Goal: Information Seeking & Learning: Learn about a topic

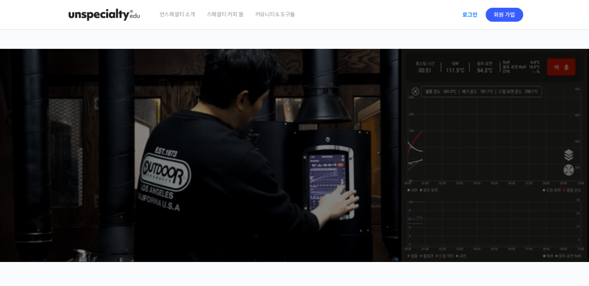
click at [471, 15] on link "로그인" at bounding box center [470, 15] width 24 height 18
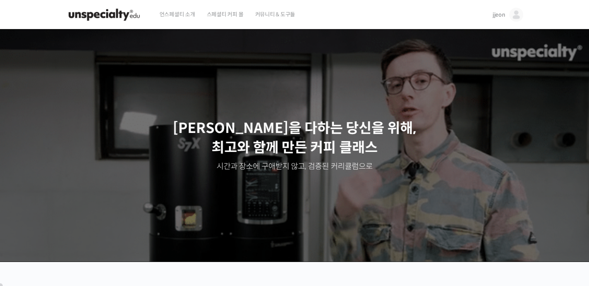
click at [499, 16] on span "jjeon" at bounding box center [499, 14] width 13 height 7
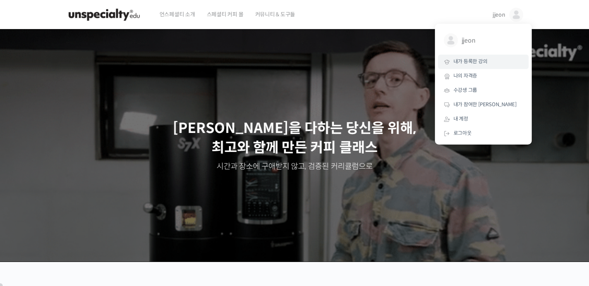
click at [493, 61] on link "내가 등록한 강의" at bounding box center [483, 62] width 91 height 14
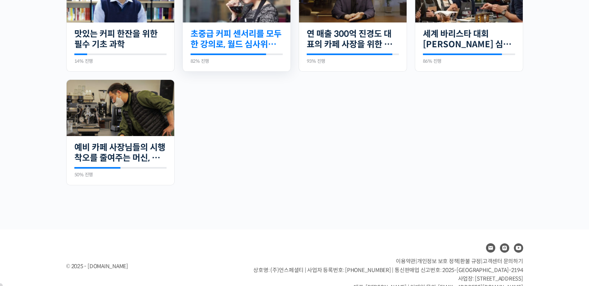
click at [247, 29] on link "초중급 커피 센서리를 모두 한 강의로, 월드 심사위원의 센서리 클래스" at bounding box center [237, 39] width 92 height 21
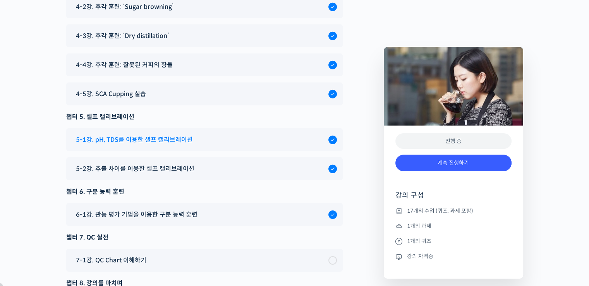
scroll to position [5306, 0]
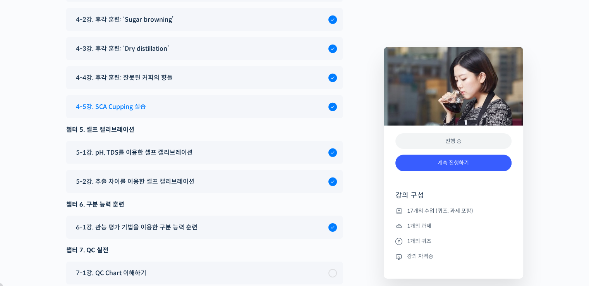
click at [127, 101] on span "4-5강. SCA Cupping 실습" at bounding box center [111, 106] width 70 height 10
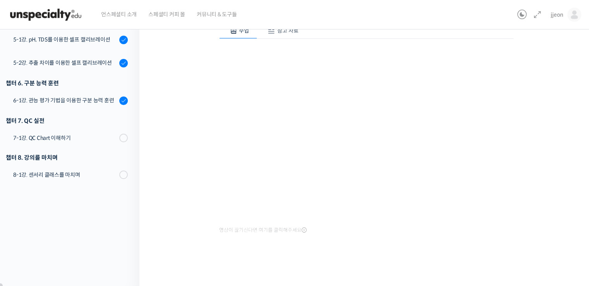
scroll to position [282, 0]
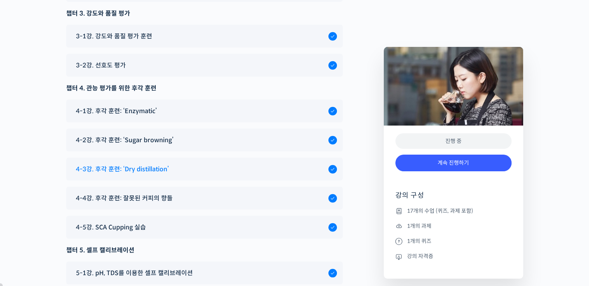
scroll to position [5190, 0]
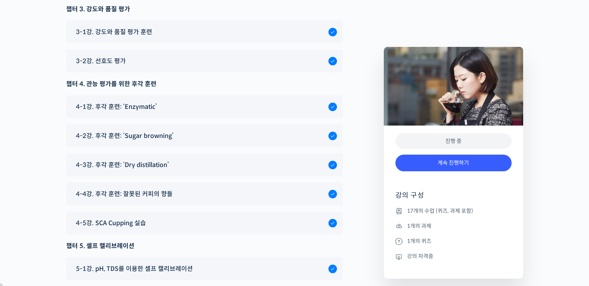
click at [185, 172] on div "챕터 1. 커피 센서리란? 1-1강. 강의를 시작하며 1-2강. 커피 센서리의 QC 이해하기 1-3강. 커핑? 왜 커피 QC에서 주로 사용할까…" at bounding box center [204, 165] width 277 height 619
click at [162, 174] on div "챕터 1. 커피 센서리란? 1-1강. 강의를 시작하며 1-2강. 커피 센서리의 QC 이해하기 1-3강. 커핑? 왜 커피 QC에서 주로 사용할까…" at bounding box center [204, 165] width 277 height 619
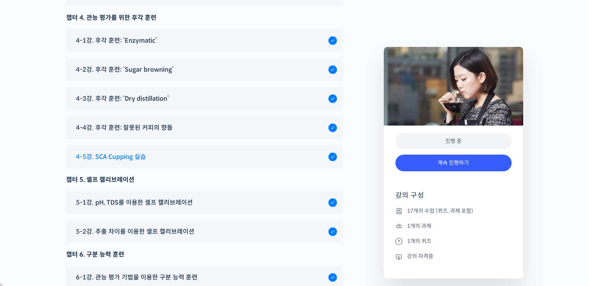
scroll to position [5306, 0]
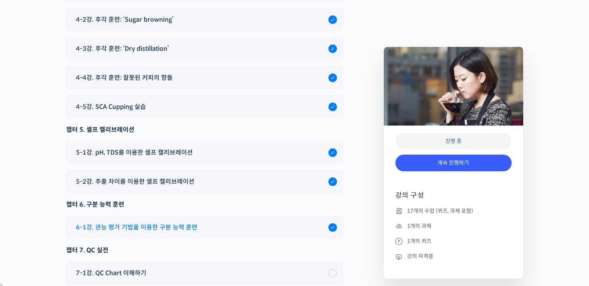
click at [148, 222] on span "6-1강. 관능 평가 기법을 이용한 구분 능력 훈련" at bounding box center [137, 227] width 122 height 10
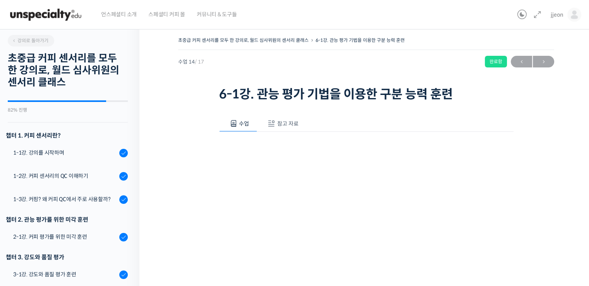
scroll to position [360, 0]
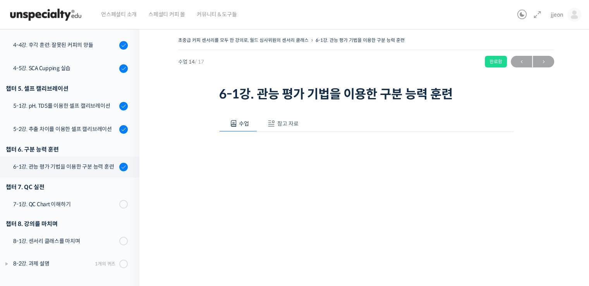
click at [273, 127] on span at bounding box center [272, 124] width 8 height 8
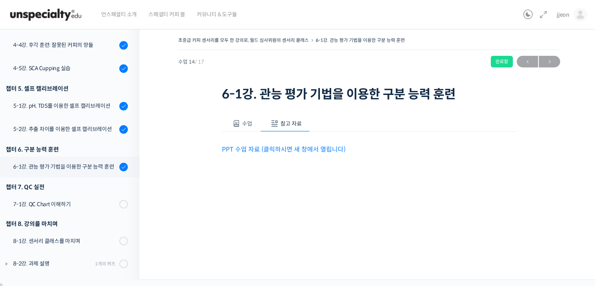
click at [246, 118] on button "수업" at bounding box center [241, 123] width 38 height 16
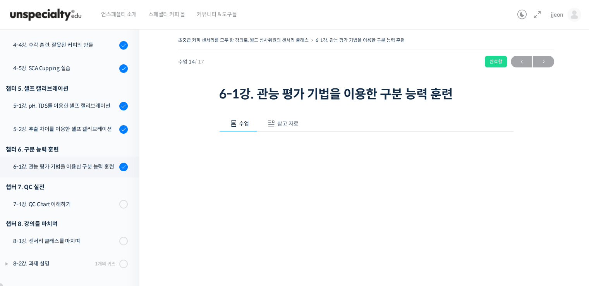
scroll to position [93, 0]
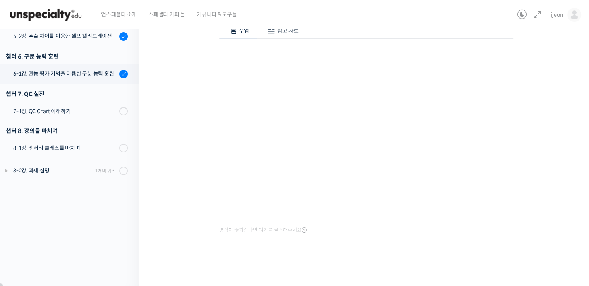
click at [554, 172] on div "초중급 커피 센서리를 모두 한 강의로, 월드 심사위원의 센서리 클래스 6-1강. 관능 평가 기법을 이용한 구분 능력 훈련 완료함 수업 14 /…" at bounding box center [366, 106] width 376 height 329
click at [247, 255] on div at bounding box center [366, 263] width 294 height 16
click at [178, 225] on div "초중급 커피 센서리를 모두 한 강의로, 월드 심사위원의 센서리 클래스 6-1강. 관능 평가 기법을 이용한 구분 능력 훈련 완료함 수업 14 /…" at bounding box center [366, 106] width 376 height 329
click at [309, 276] on div "초중급 커피 센서리를 모두 한 강의로, 월드 심사위원의 센서리 클래스 6-1강. 관능 평가 기법을 이용한 구분 능력 훈련 완료함 수업 14 /…" at bounding box center [366, 114] width 376 height 345
